Goal: Task Accomplishment & Management: Manage account settings

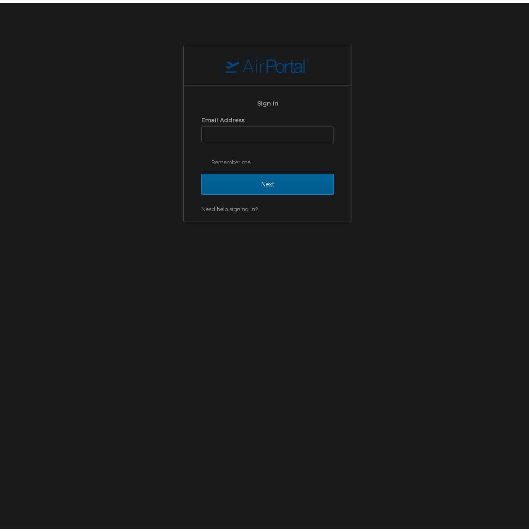
click at [239, 141] on div "Email Address Remember me" at bounding box center [267, 138] width 132 height 55
click at [239, 130] on input "Email Address" at bounding box center [268, 132] width 132 height 16
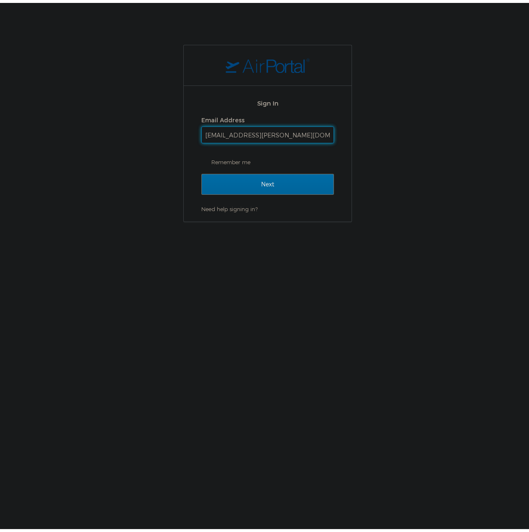
type input "[EMAIL_ADDRESS][PERSON_NAME][DOMAIN_NAME]"
click at [302, 185] on input "Next" at bounding box center [267, 181] width 132 height 21
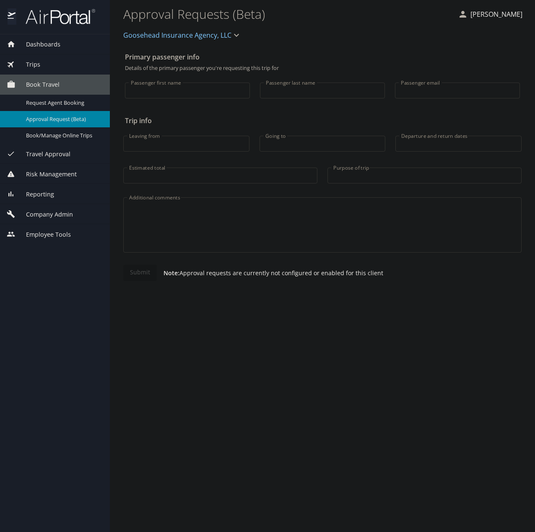
click at [57, 215] on span "Company Admin" at bounding box center [44, 214] width 57 height 9
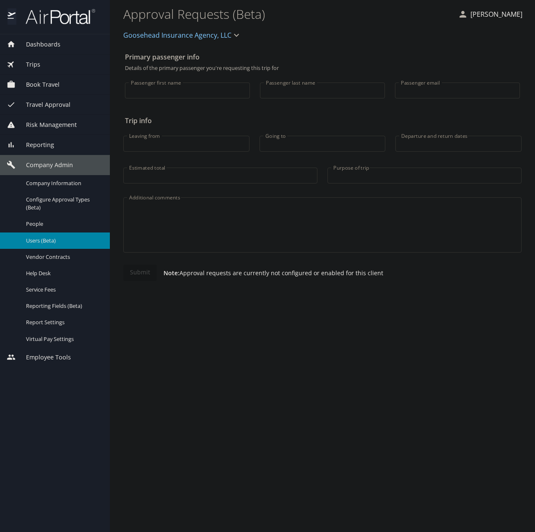
click at [52, 242] on span "Users (Beta)" at bounding box center [63, 241] width 74 height 8
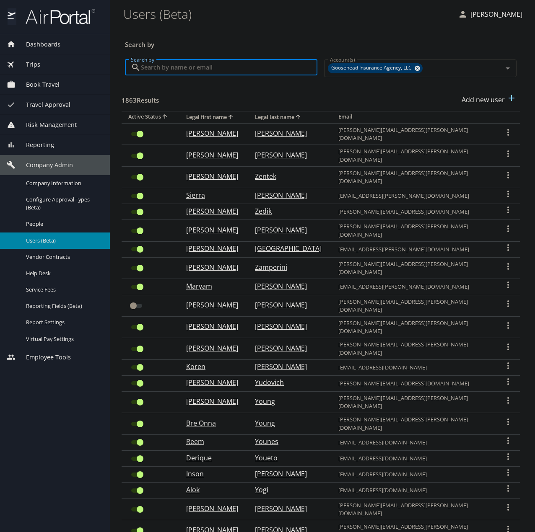
click at [258, 65] on input "Search by" at bounding box center [229, 68] width 177 height 16
paste input "riccardo.brown@goosehead.com"
type input "riccardo.brown@goosehead.com"
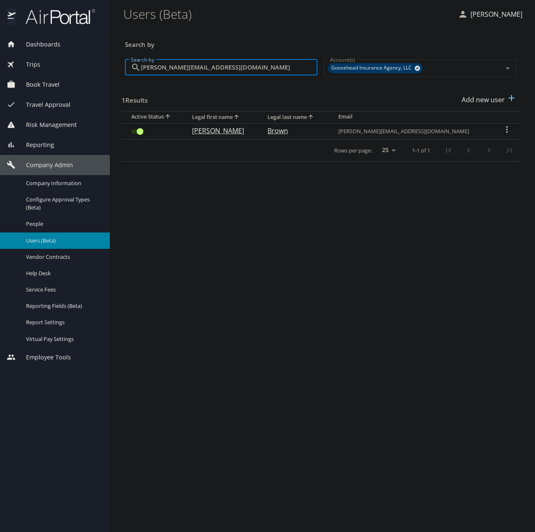
click at [125, 131] on td "User Search Table" at bounding box center [154, 131] width 64 height 16
click at [132, 131] on input "User Search Table" at bounding box center [140, 132] width 30 height 10
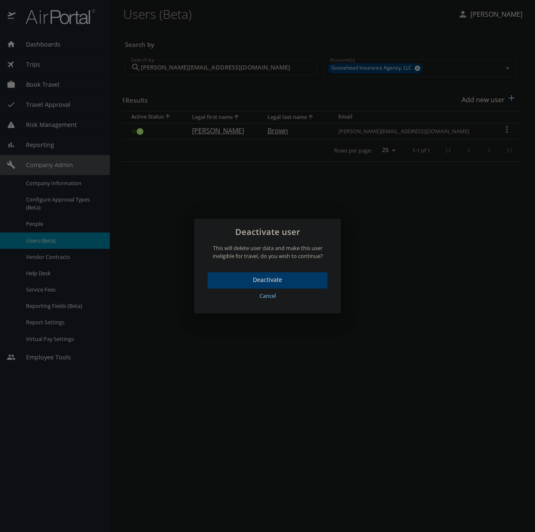
click at [300, 278] on span "Deactivate" at bounding box center [267, 280] width 106 height 10
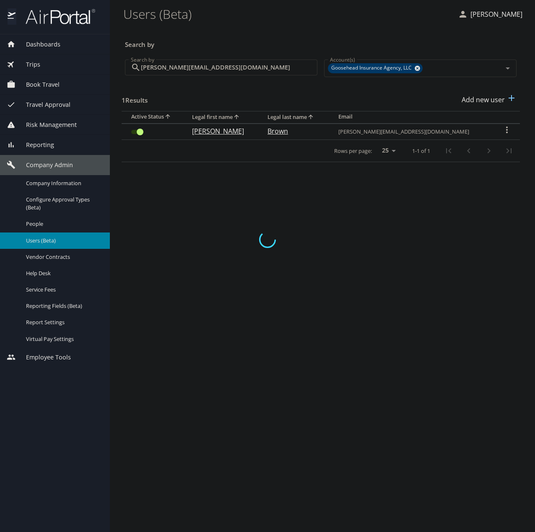
checkbox input "false"
drag, startPoint x: 206, startPoint y: 314, endPoint x: 151, endPoint y: 319, distance: 55.6
click at [181, 318] on main "Users (Beta) Shiva Tanwer Search by Search by riccardo.brown@goosehead.com Sear…" at bounding box center [322, 266] width 425 height 532
click at [190, 70] on input "riccardo.brown@goosehead.com" at bounding box center [229, 68] width 177 height 16
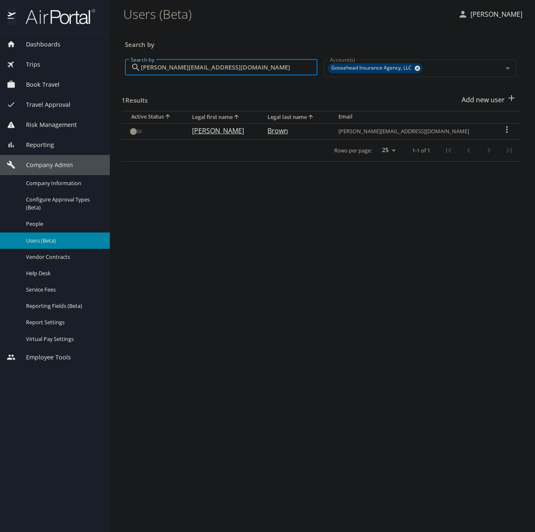
click at [190, 70] on input "riccardo.brown@goosehead.com" at bounding box center [229, 68] width 177 height 16
paste input "text"
checkbox input "true"
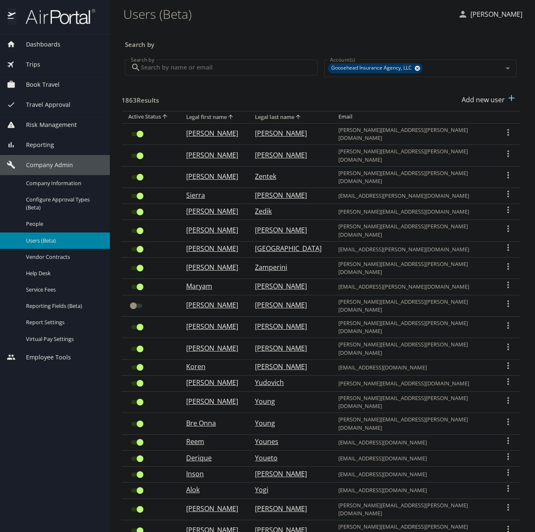
click at [185, 64] on input "Search by" at bounding box center [229, 68] width 177 height 16
paste input "madysen.stastny@goosehead.com"
type input "madysen.stastny@goosehead.com"
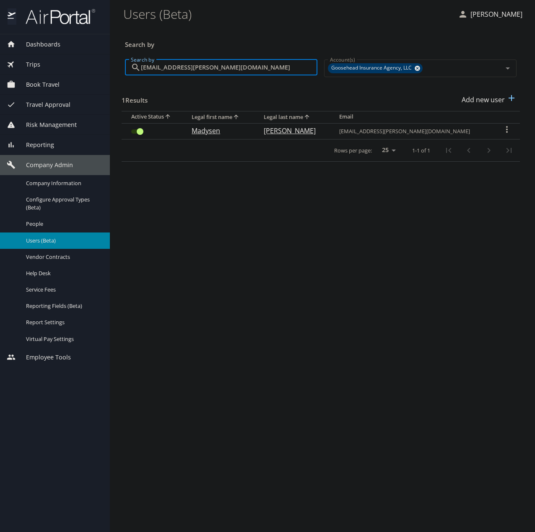
click at [137, 133] on input "User Search Table" at bounding box center [140, 132] width 30 height 10
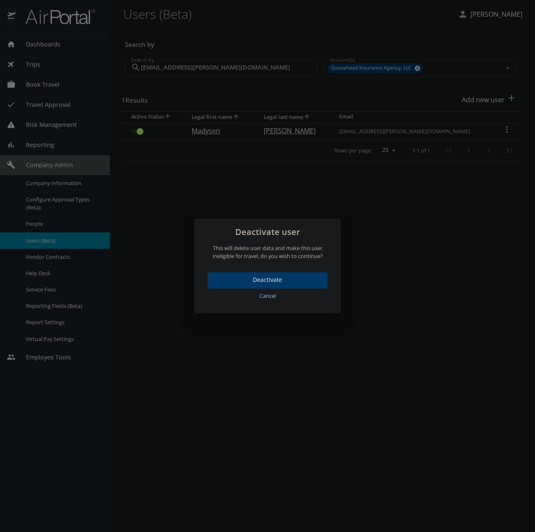
click at [297, 279] on span "Deactivate" at bounding box center [267, 280] width 106 height 10
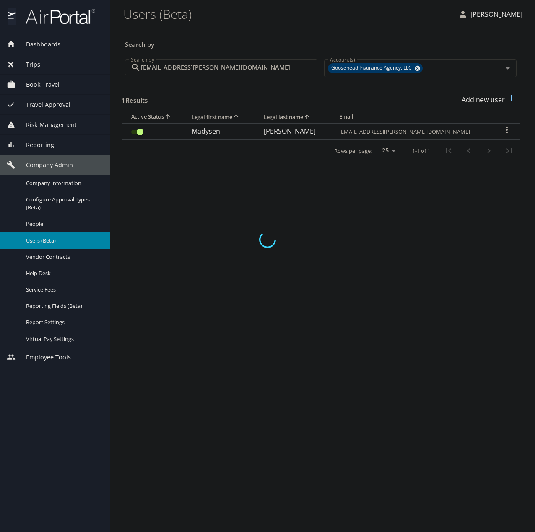
checkbox input "false"
click at [277, 316] on main "Users (Beta) Shiva Tanwer Search by Search by madysen.stastny@goosehead.com Sea…" at bounding box center [322, 266] width 425 height 532
click at [174, 60] on input "madysen.stastny@goosehead.com" at bounding box center [229, 68] width 177 height 16
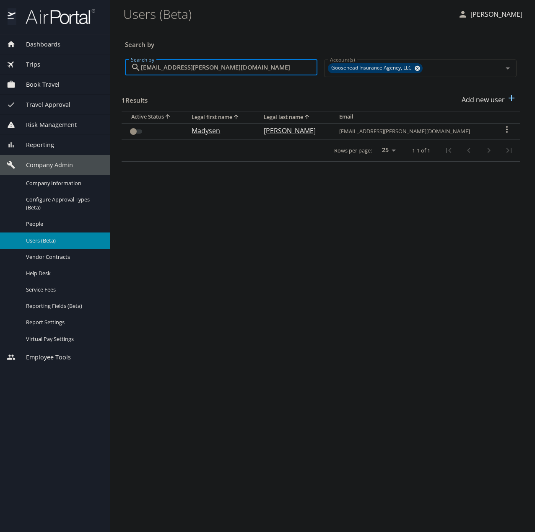
paste input "karlie.koskos"
type input "karlie.koskos@goosehead.com"
click at [140, 134] on input "User Search Table" at bounding box center [140, 132] width 30 height 10
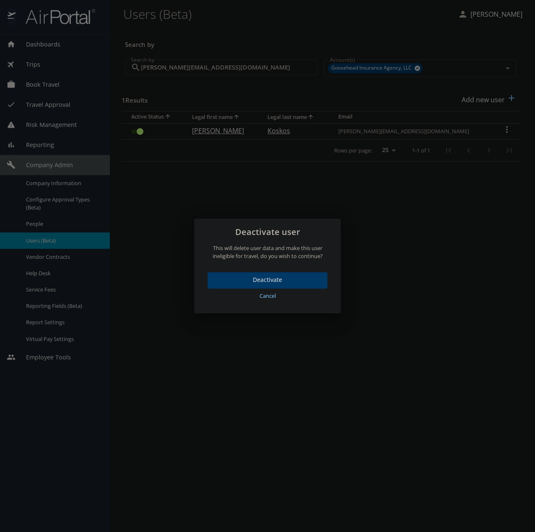
click at [274, 275] on button "Deactivate" at bounding box center [268, 281] width 120 height 16
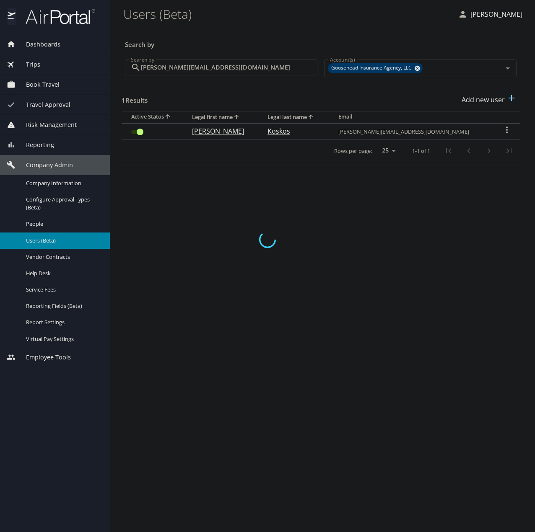
checkbox input "false"
click at [217, 72] on input "karlie.koskos@goosehead.com" at bounding box center [229, 68] width 177 height 16
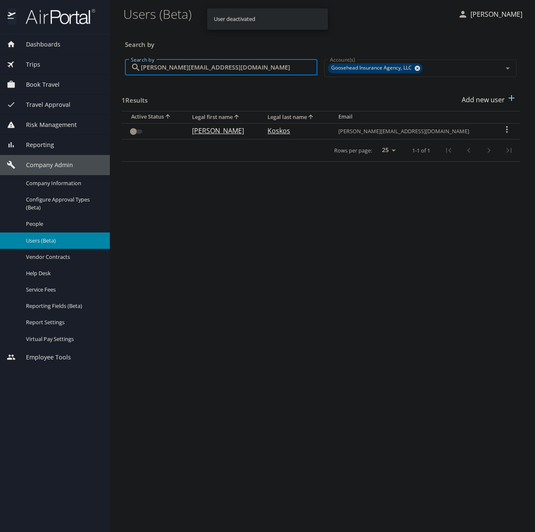
click at [217, 71] on input "karlie.koskos@goosehead.com" at bounding box center [229, 68] width 177 height 16
paste input "telyn.rivera"
type input "katelyn.rivera@goosehead.com"
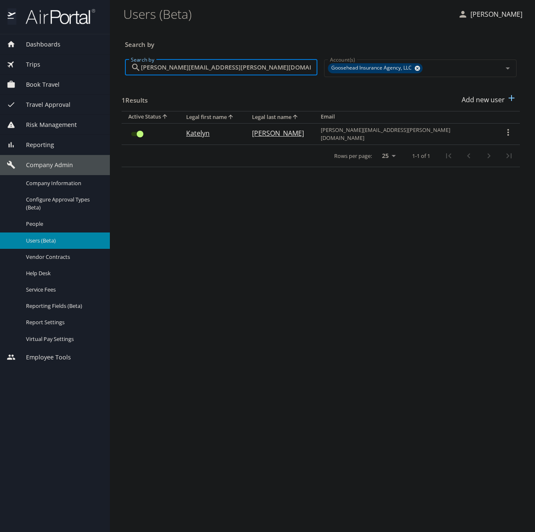
click at [140, 130] on input "User Search Table" at bounding box center [140, 134] width 30 height 10
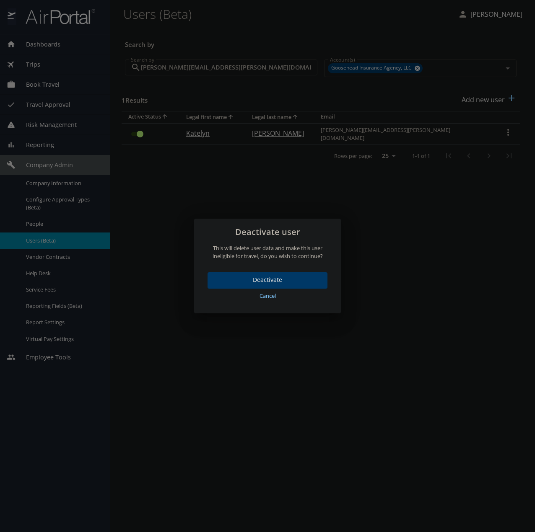
click at [250, 276] on span "Deactivate" at bounding box center [267, 280] width 106 height 10
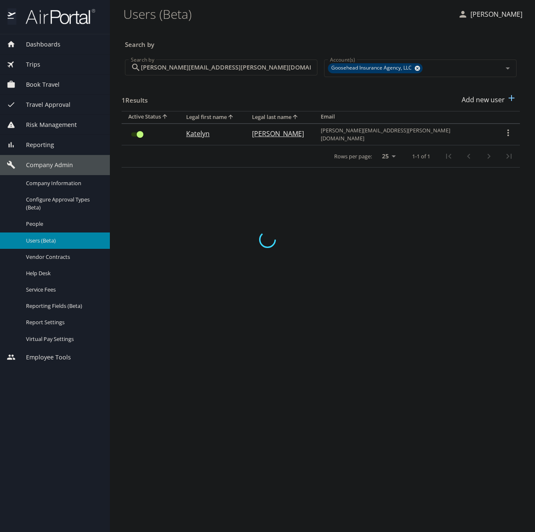
checkbox input "false"
click at [210, 70] on input "katelyn.rivera@goosehead.com" at bounding box center [229, 68] width 177 height 16
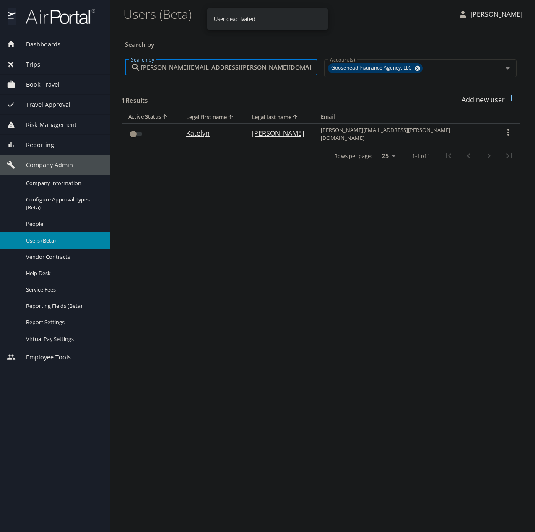
click at [209, 68] on input "katelyn.rivera@goosehead.com" at bounding box center [229, 68] width 177 height 16
click at [208, 67] on input "katelyn.rivera@goosehead.com" at bounding box center [229, 68] width 177 height 16
click at [208, 68] on input "katelyn.rivera@goosehead.com" at bounding box center [229, 68] width 177 height 16
paste input "lance.jenkins"
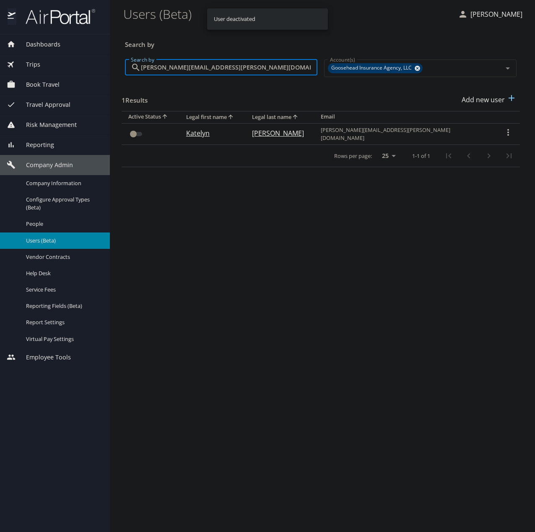
type input "lance.jenkins@goosehead.com"
